Goal: Find specific page/section: Find specific page/section

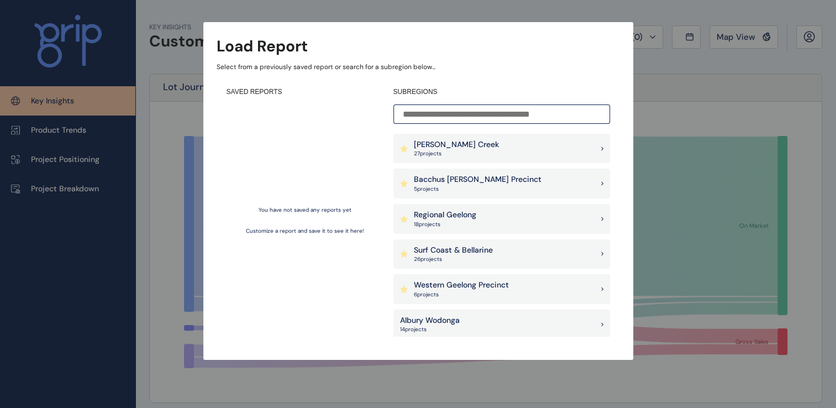
click at [429, 148] on p "Armstrong Creek" at bounding box center [456, 144] width 85 height 11
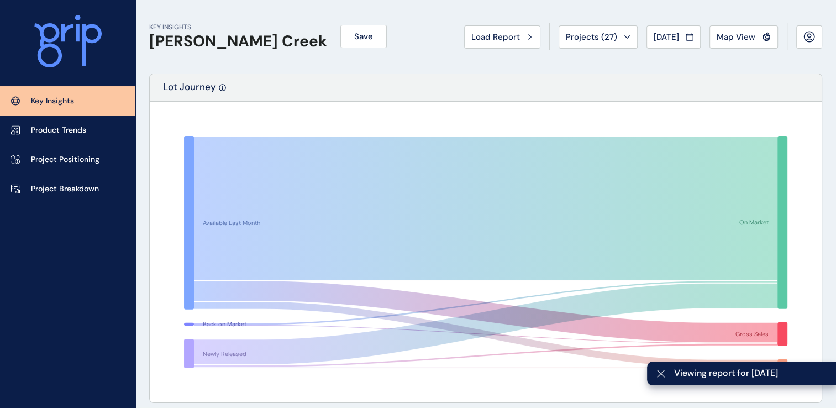
click at [659, 377] on icon at bounding box center [660, 373] width 9 height 9
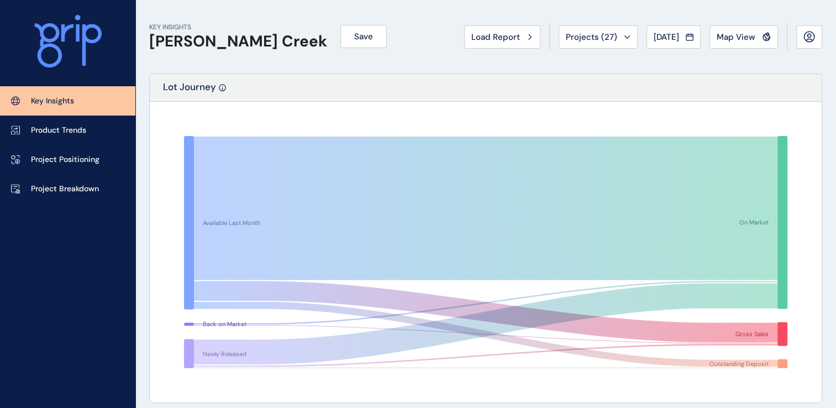
click at [389, 45] on div "KEY INSIGHTS Armstrong Creek Save Load Report Projects ( 27 ) Jul 2025 2025 < >…" at bounding box center [485, 36] width 673 height 73
click at [692, 36] on icon at bounding box center [689, 36] width 7 height 0
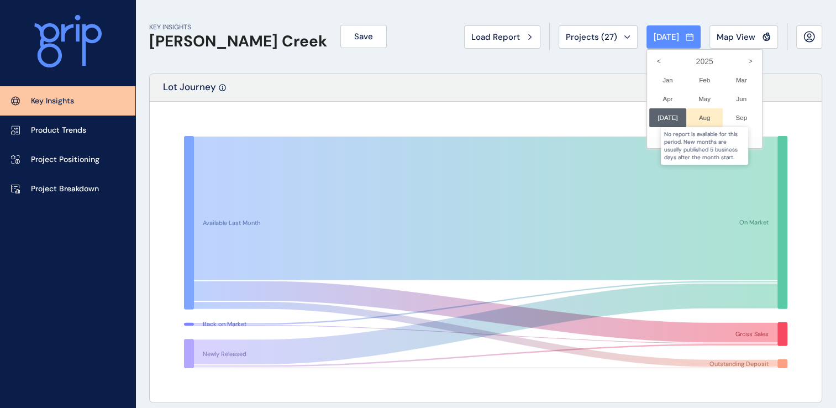
click at [699, 123] on div at bounding box center [704, 117] width 37 height 19
click at [700, 119] on div at bounding box center [704, 117] width 37 height 19
click at [480, 128] on div at bounding box center [418, 204] width 836 height 408
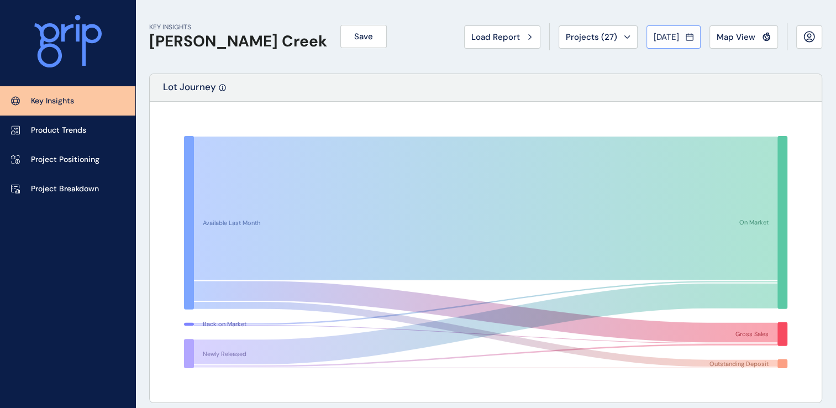
click at [676, 43] on button "Jul 2025" at bounding box center [673, 36] width 54 height 23
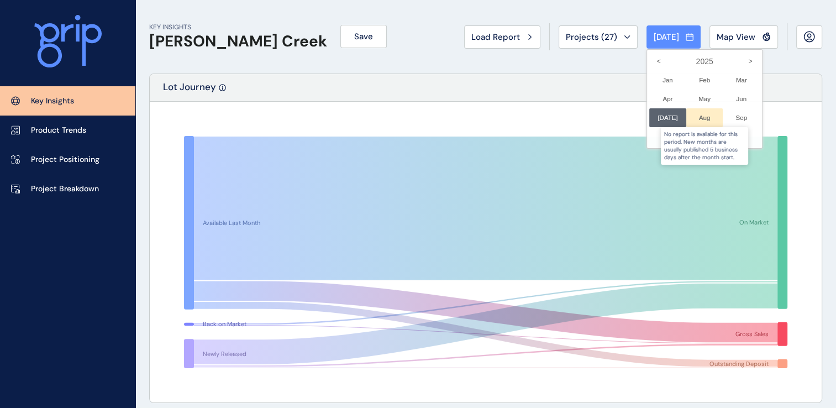
click at [701, 115] on div at bounding box center [704, 117] width 37 height 19
click at [694, 118] on div at bounding box center [704, 117] width 37 height 19
drag, startPoint x: 695, startPoint y: 120, endPoint x: 643, endPoint y: 123, distance: 52.0
click at [694, 120] on div at bounding box center [704, 117] width 37 height 19
drag, startPoint x: 378, startPoint y: 123, endPoint x: 353, endPoint y: 127, distance: 25.7
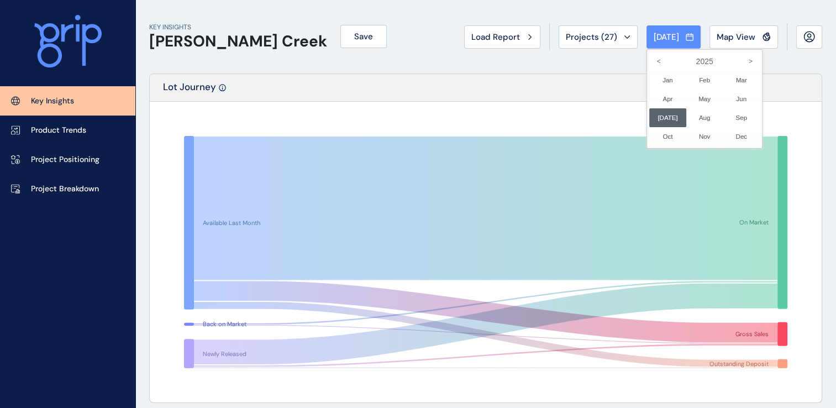
click at [364, 125] on div at bounding box center [418, 204] width 836 height 408
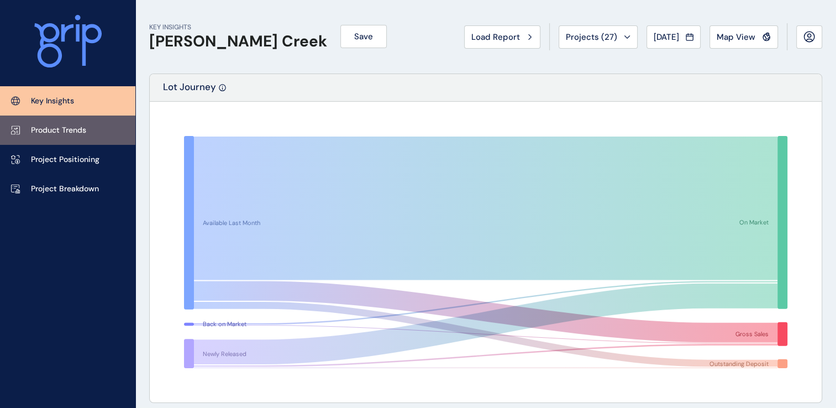
click at [68, 125] on p "Product Trends" at bounding box center [58, 130] width 55 height 11
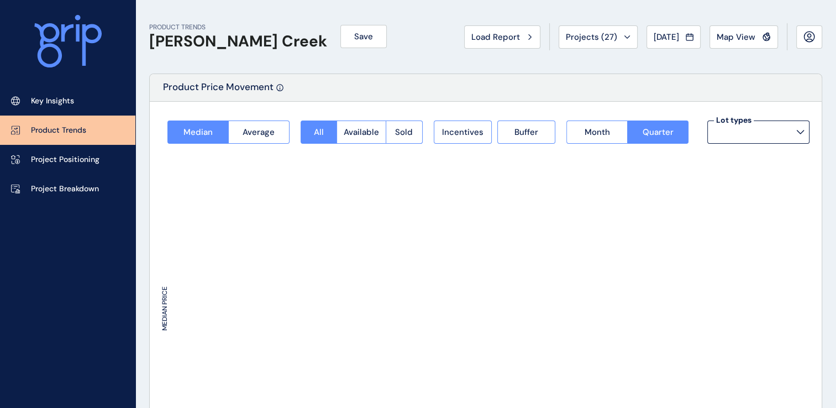
type input "**********"
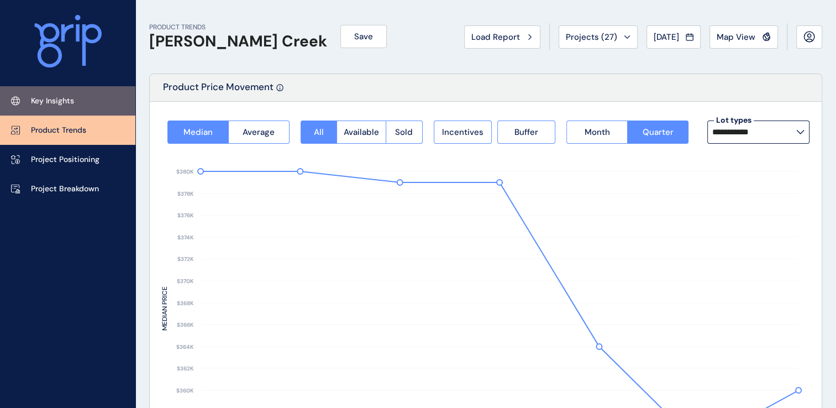
click at [67, 97] on p "Key Insights" at bounding box center [52, 101] width 43 height 11
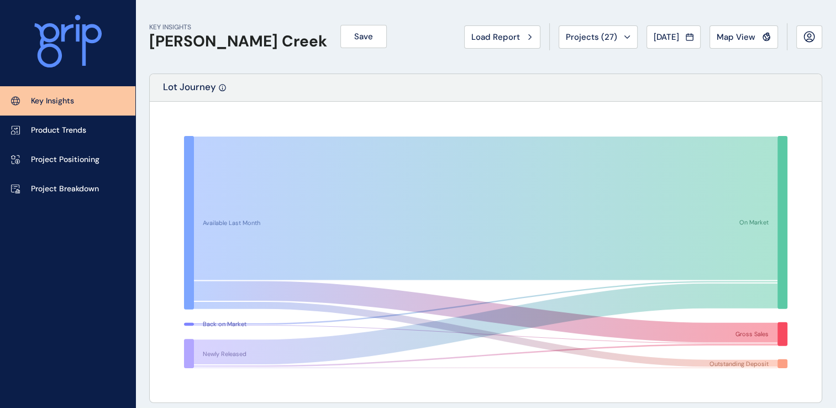
click at [443, 55] on div "KEY INSIGHTS Armstrong Creek Save Load Report Projects ( 27 ) Jul 2025 2025 < >…" at bounding box center [485, 36] width 673 height 73
click at [527, 36] on div "Load Report" at bounding box center [502, 36] width 62 height 11
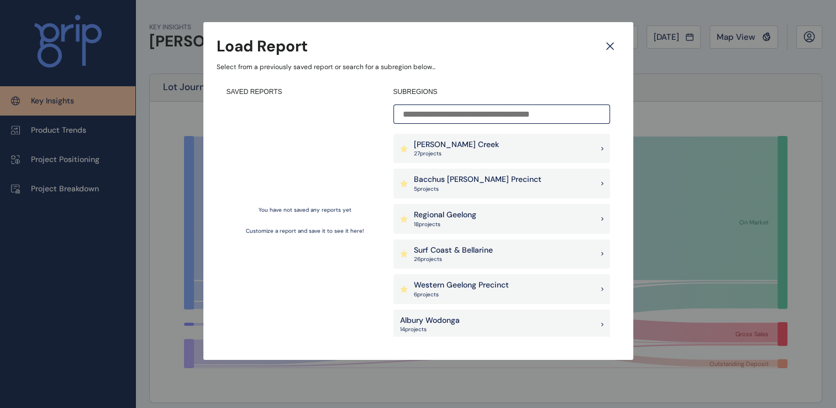
click at [491, 152] on div "Armstrong Creek 27 project s" at bounding box center [501, 149] width 217 height 30
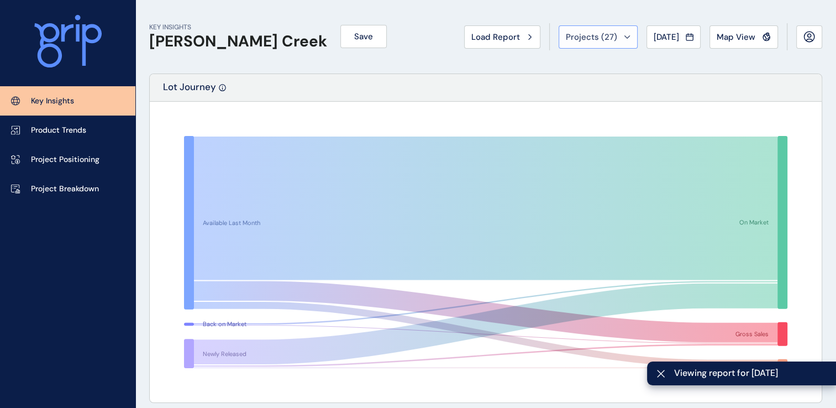
click at [614, 35] on div "Projects ( 27 )" at bounding box center [598, 36] width 65 height 11
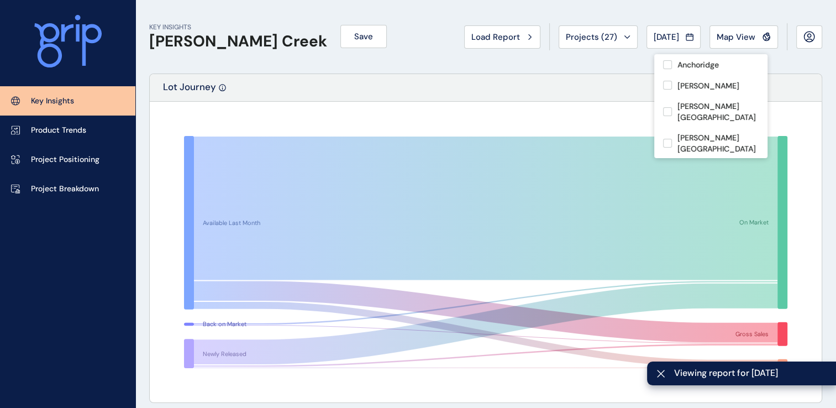
click at [456, 82] on div "Lot Journey" at bounding box center [486, 88] width 672 height 28
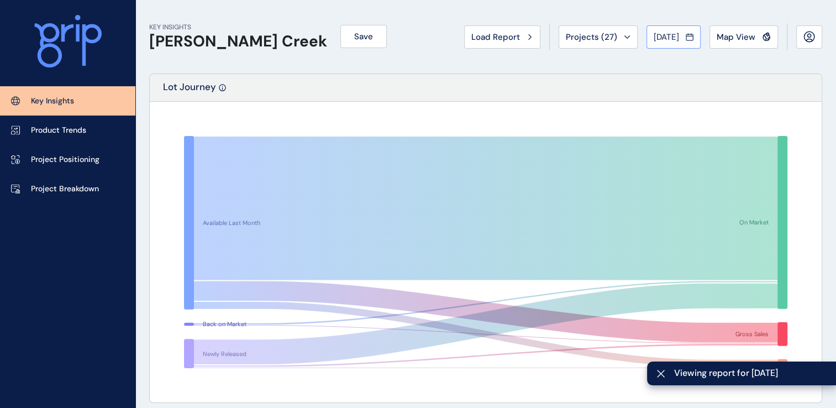
click at [675, 41] on span "Jul 2025" at bounding box center [666, 36] width 25 height 11
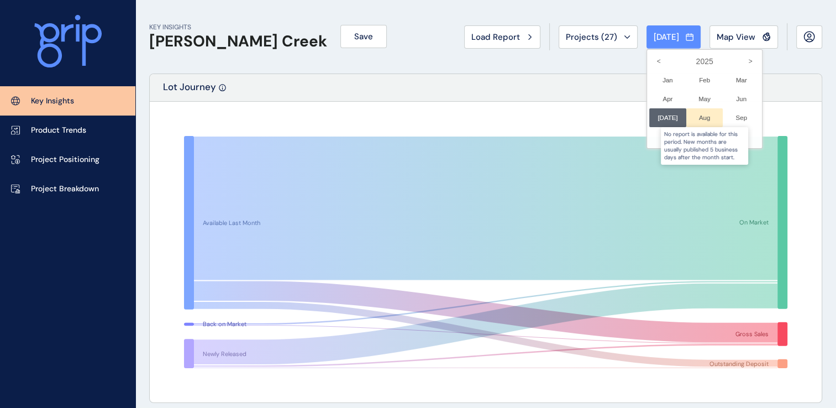
click at [699, 118] on div at bounding box center [704, 117] width 37 height 19
click at [699, 119] on div at bounding box center [704, 117] width 37 height 19
click at [581, 87] on div at bounding box center [418, 204] width 836 height 408
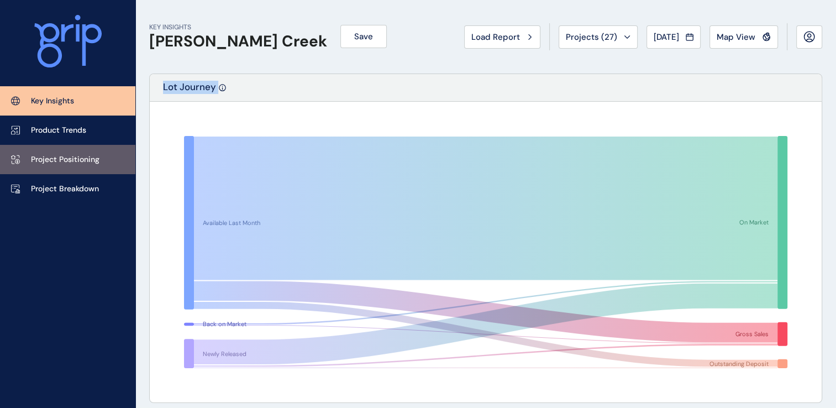
click at [77, 156] on p "Project Positioning" at bounding box center [65, 159] width 69 height 11
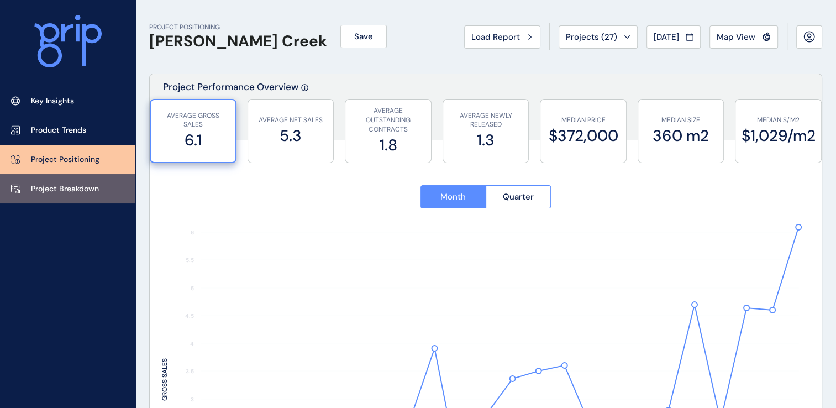
type input "*********"
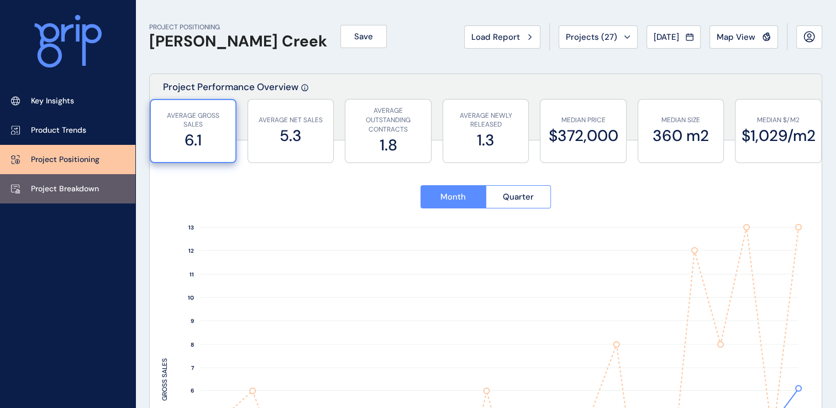
click at [80, 181] on link "Project Breakdown" at bounding box center [67, 188] width 135 height 29
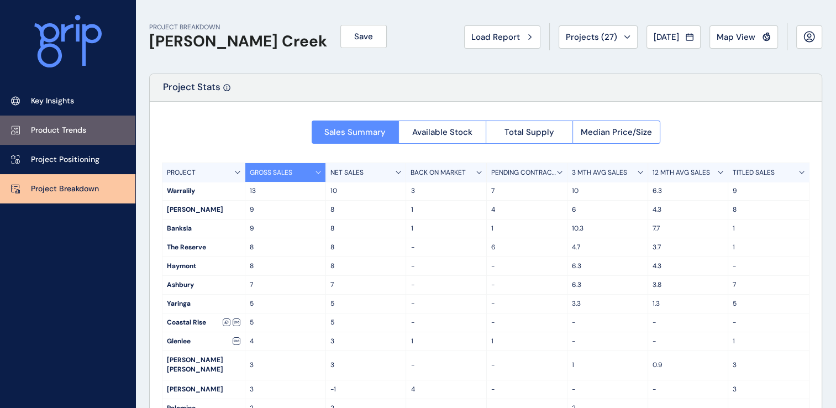
click at [69, 127] on p "Product Trends" at bounding box center [58, 130] width 55 height 11
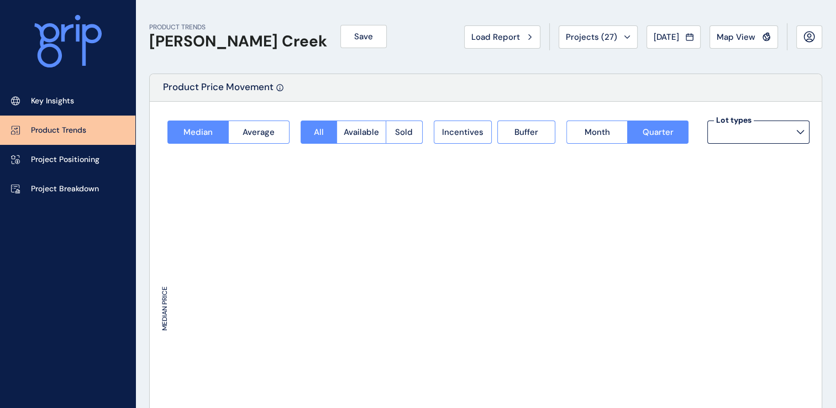
type input "**********"
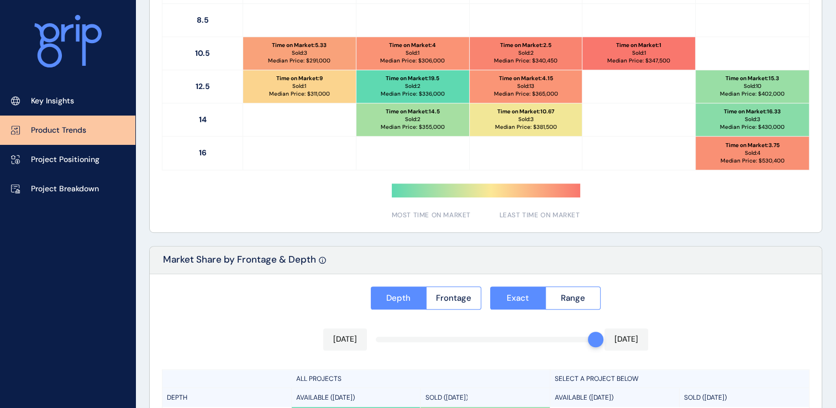
scroll to position [884, 0]
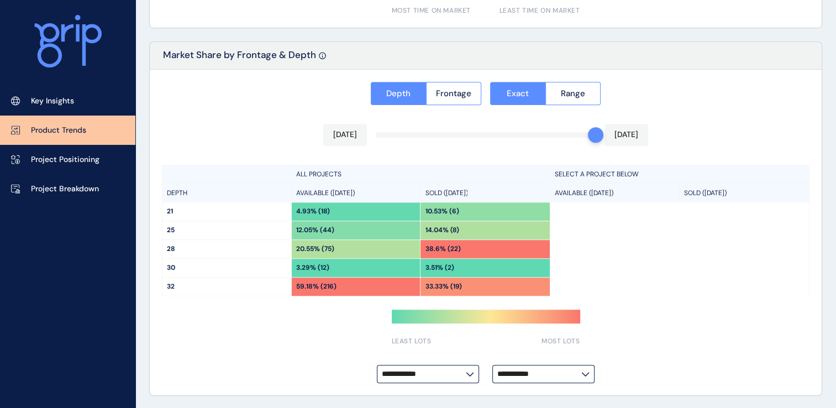
click at [16, 268] on div "Key Insights Product Trends Project Positioning Project Breakdown" at bounding box center [67, 204] width 135 height 408
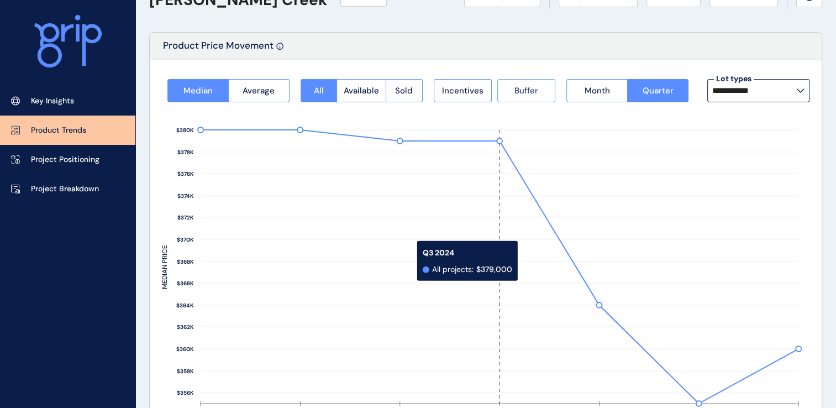
scroll to position [0, 0]
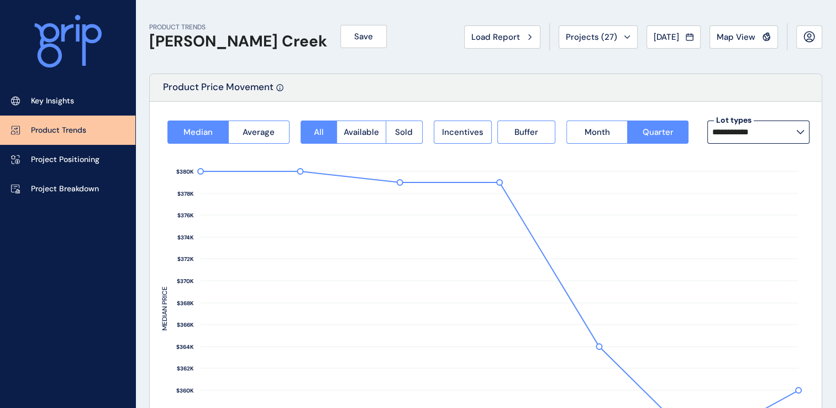
click at [406, 41] on div "PRODUCT TRENDS Armstrong Creek Save Load Report Projects ( 27 ) Jul 2025 2025 <…" at bounding box center [485, 36] width 673 height 73
click at [382, 35] on div "PRODUCT TRENDS Armstrong Creek Save Load Report Projects ( 27 ) Jul 2025 2025 <…" at bounding box center [485, 36] width 673 height 73
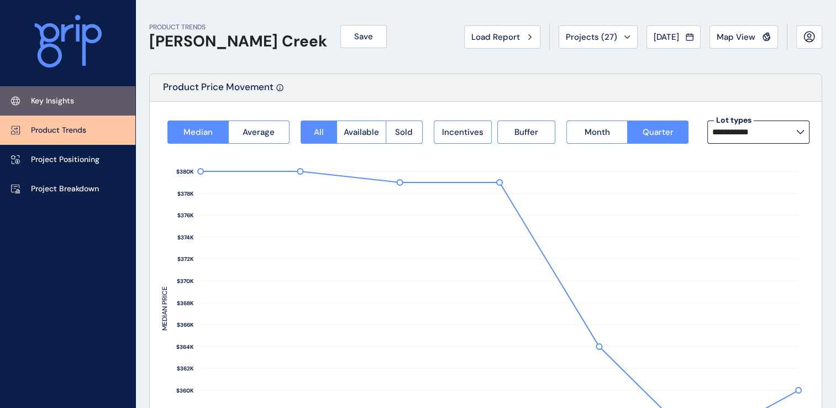
click at [57, 96] on p "Key Insights" at bounding box center [52, 101] width 43 height 11
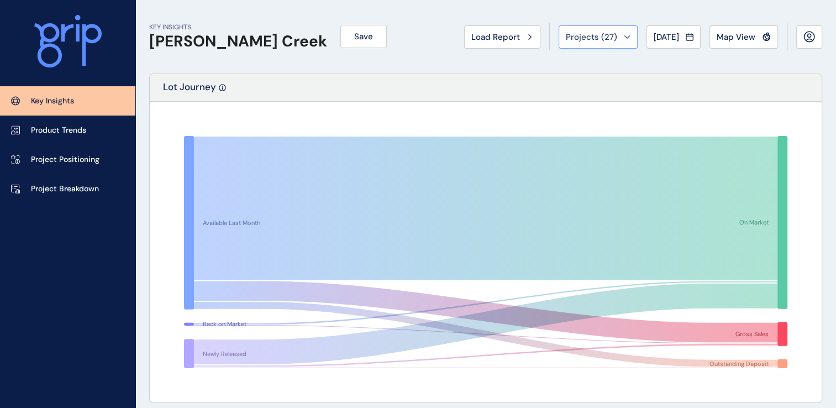
click at [624, 35] on icon at bounding box center [627, 36] width 7 height 3
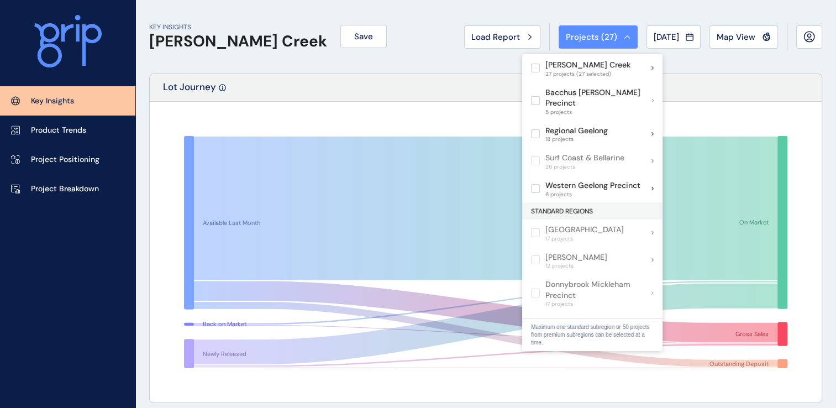
click at [624, 35] on icon at bounding box center [627, 36] width 7 height 3
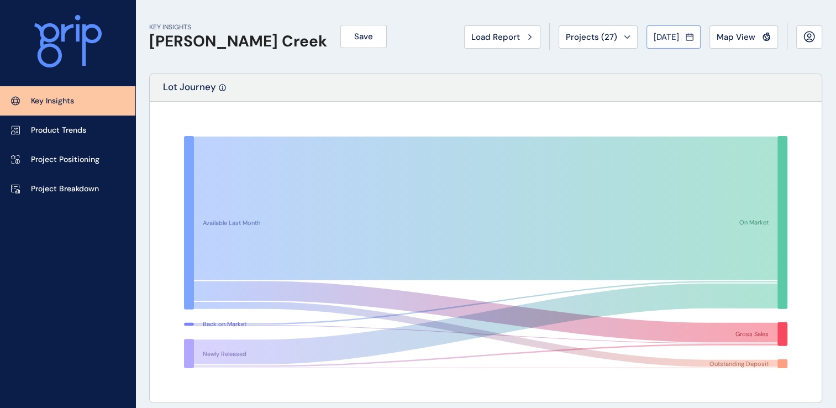
click at [690, 39] on icon at bounding box center [690, 36] width 8 height 11
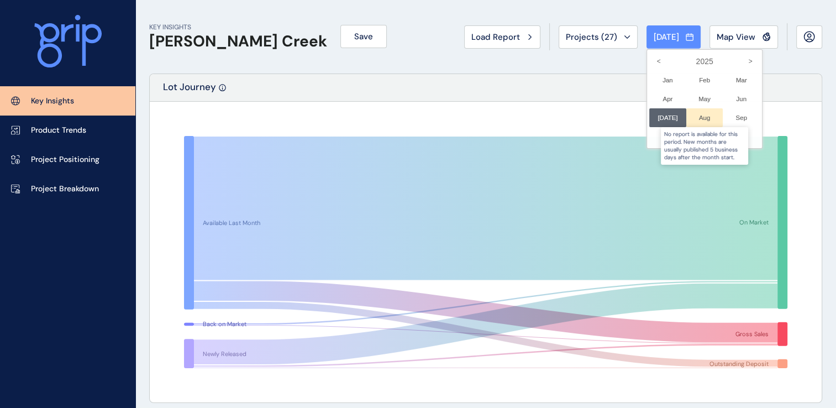
click at [692, 122] on div at bounding box center [704, 117] width 37 height 19
drag, startPoint x: 400, startPoint y: 52, endPoint x: 386, endPoint y: 45, distance: 15.6
click at [400, 51] on div at bounding box center [418, 204] width 836 height 408
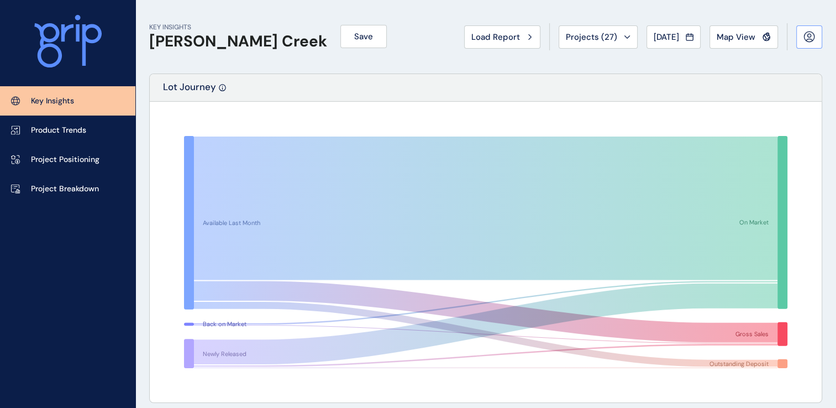
click at [807, 39] on icon at bounding box center [809, 40] width 6 height 2
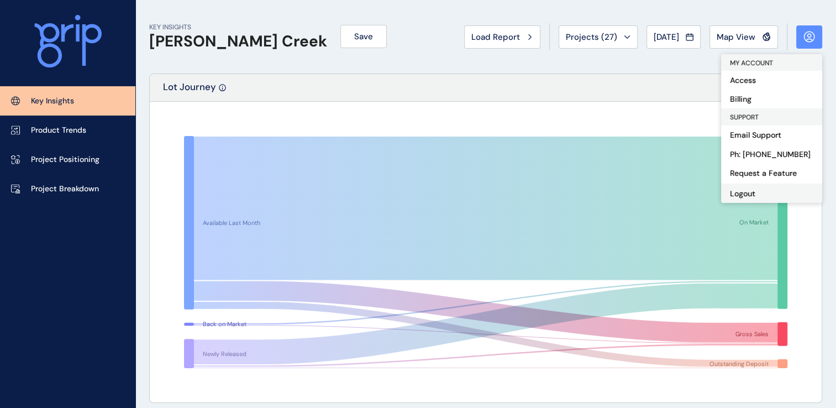
click at [747, 189] on button "Logout" at bounding box center [771, 192] width 101 height 19
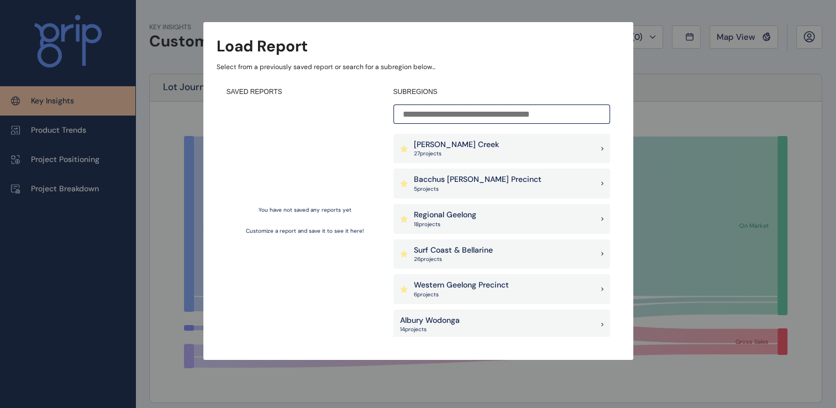
drag, startPoint x: 538, startPoint y: 94, endPoint x: 507, endPoint y: 72, distance: 38.5
click at [537, 91] on h4 "SUBREGIONS" at bounding box center [501, 91] width 217 height 9
